Goal: Information Seeking & Learning: Learn about a topic

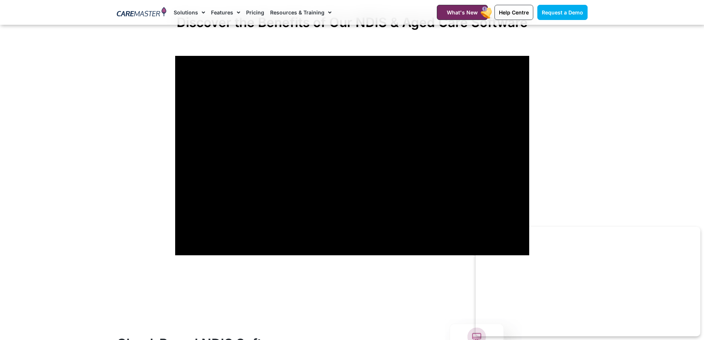
scroll to position [629, 0]
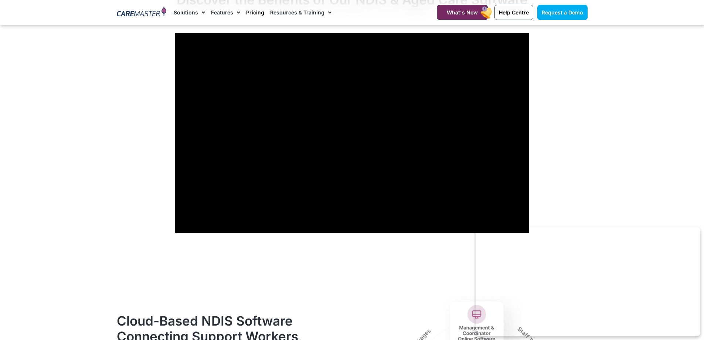
click at [256, 15] on link "Pricing" at bounding box center [255, 12] width 18 height 25
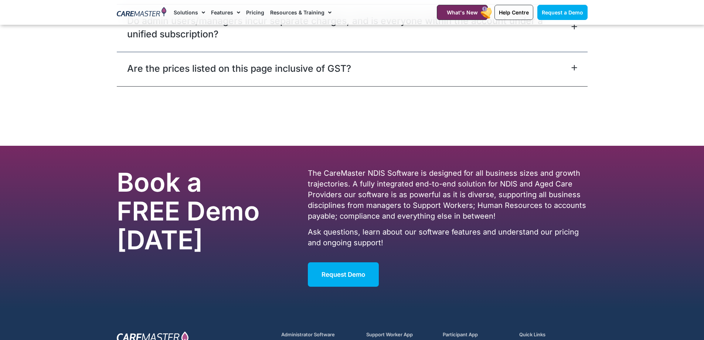
scroll to position [3693, 0]
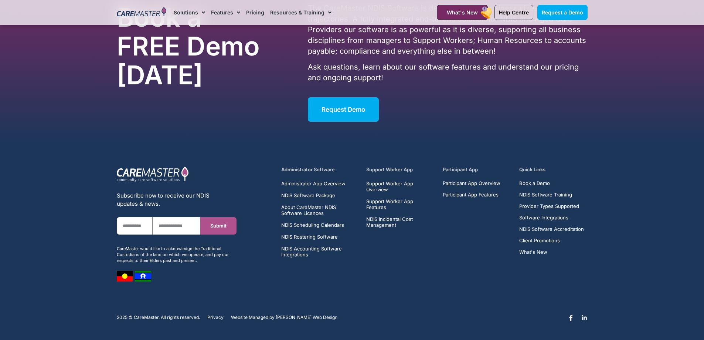
click at [584, 316] on icon at bounding box center [585, 318] width 6 height 6
